Goal: Information Seeking & Learning: Check status

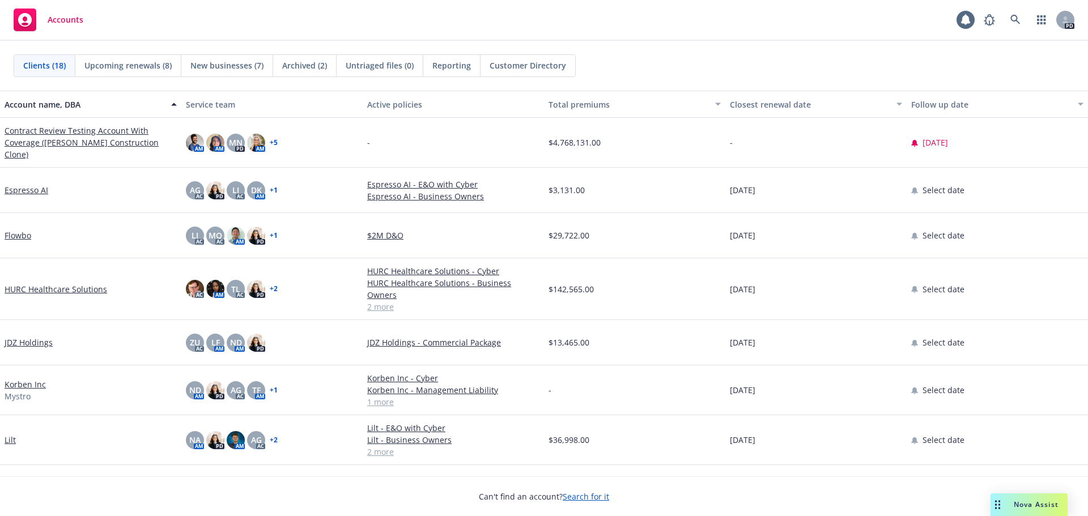
click at [43, 337] on link "JDZ Holdings" at bounding box center [29, 343] width 48 height 12
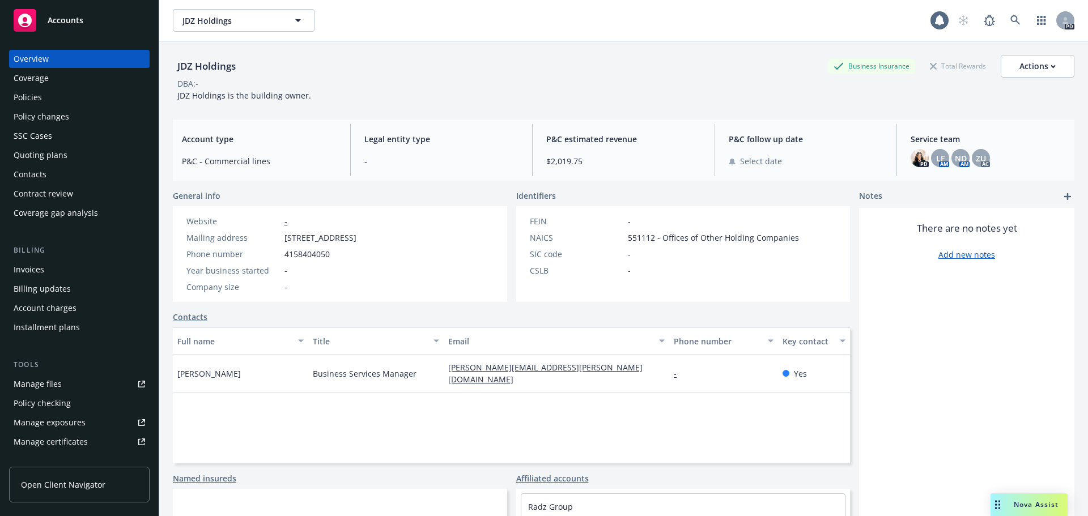
click at [32, 99] on div "Policies" at bounding box center [28, 97] width 28 height 18
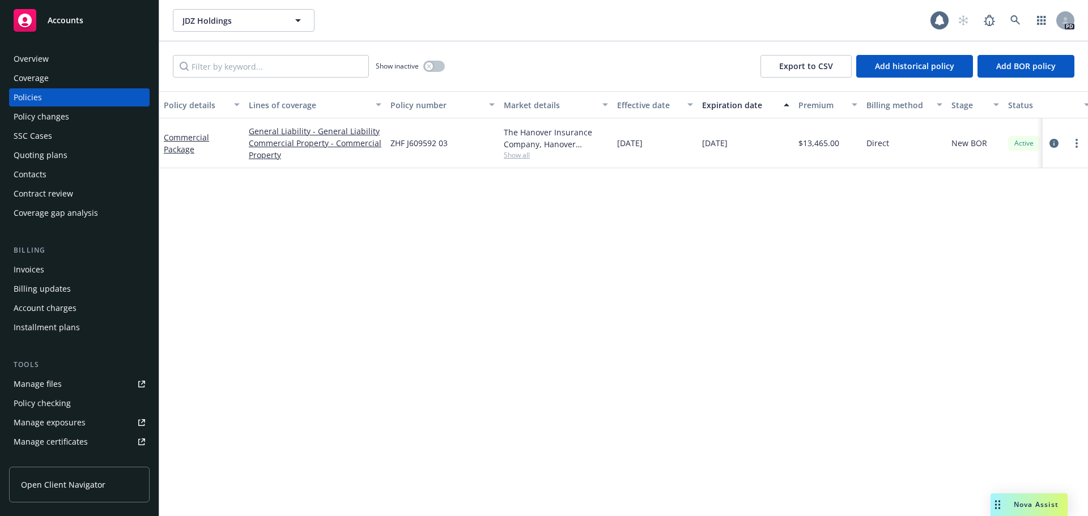
click at [33, 75] on div "Coverage" at bounding box center [31, 78] width 35 height 18
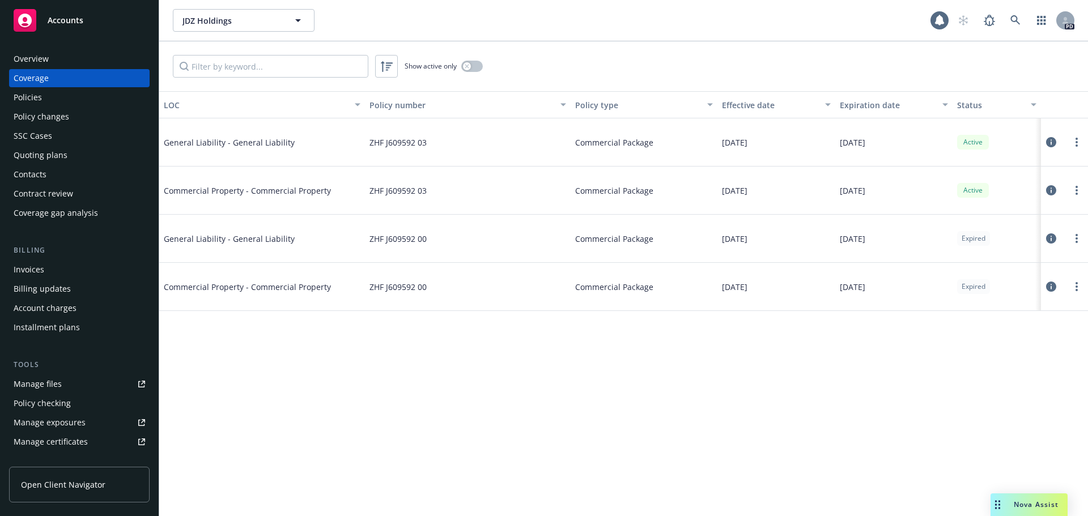
click at [19, 53] on div "Overview" at bounding box center [31, 59] width 35 height 18
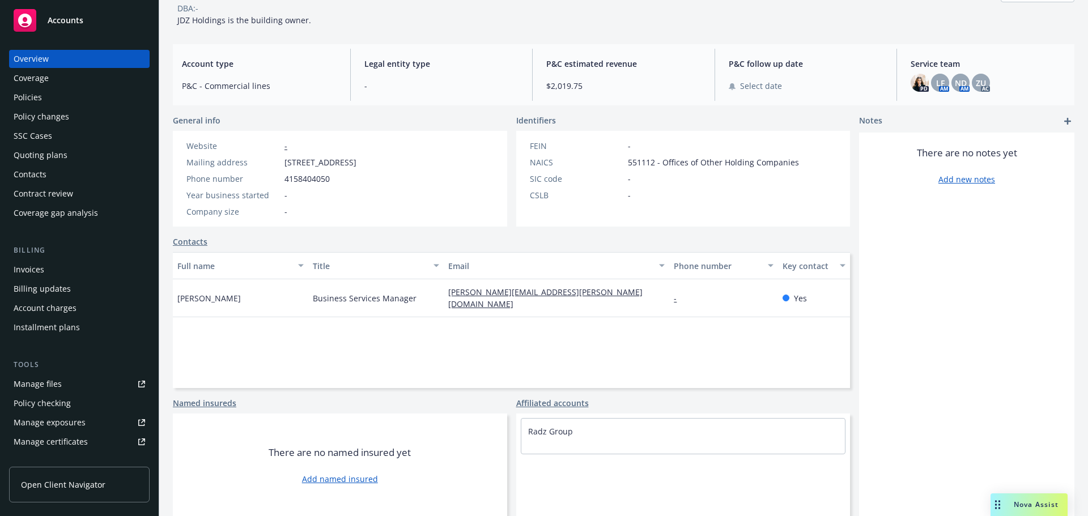
scroll to position [77, 0]
click at [26, 13] on rect at bounding box center [25, 20] width 23 height 23
